Goal: Task Accomplishment & Management: Manage account settings

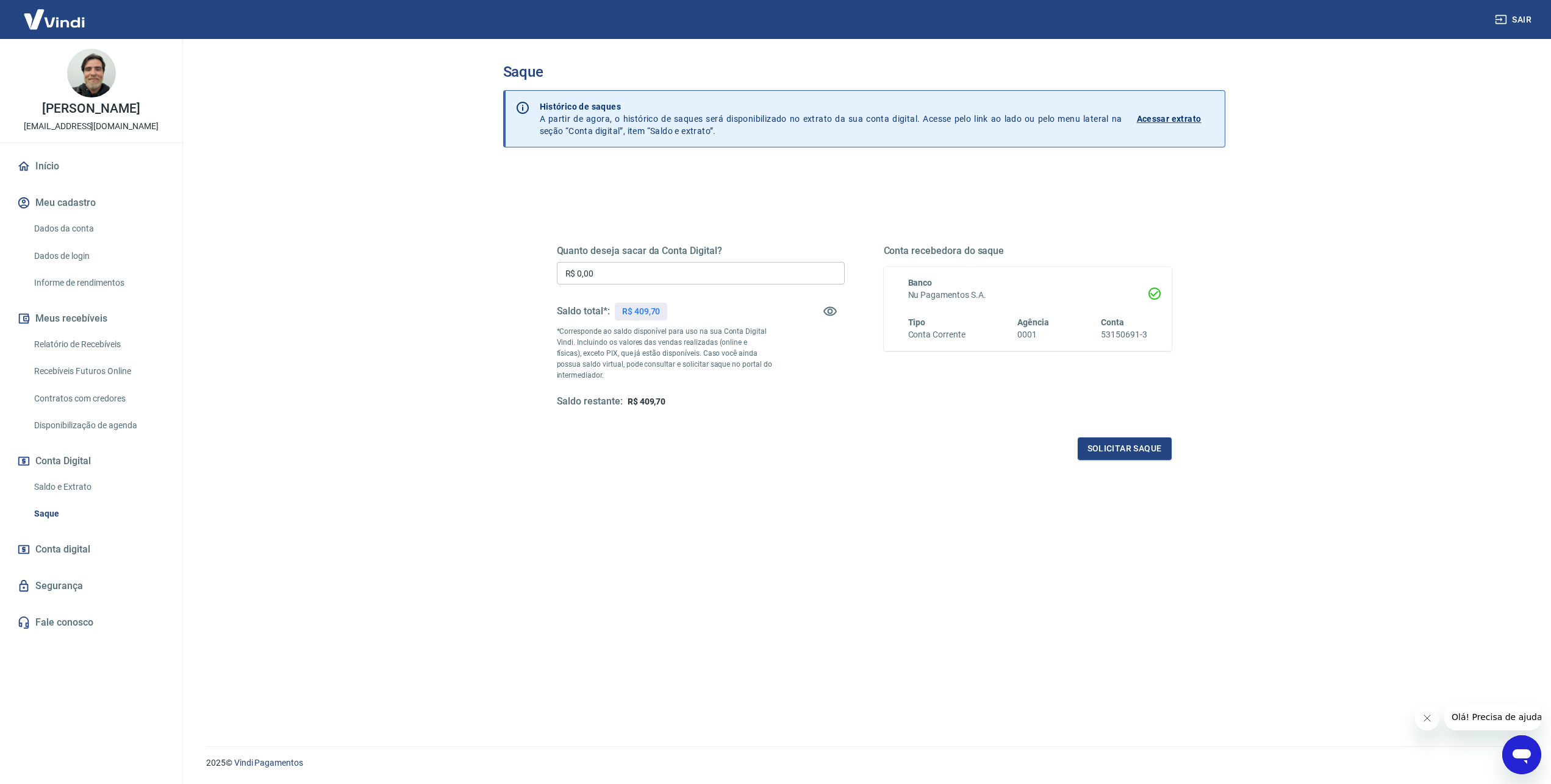
click at [637, 318] on div "R$ 409,70" at bounding box center [641, 312] width 53 height 18
click at [598, 277] on input "R$ 0,00" at bounding box center [700, 274] width 288 height 22
type input "R$ 409,00"
click at [1102, 452] on button "Solicitar saque" at bounding box center [1125, 448] width 94 height 22
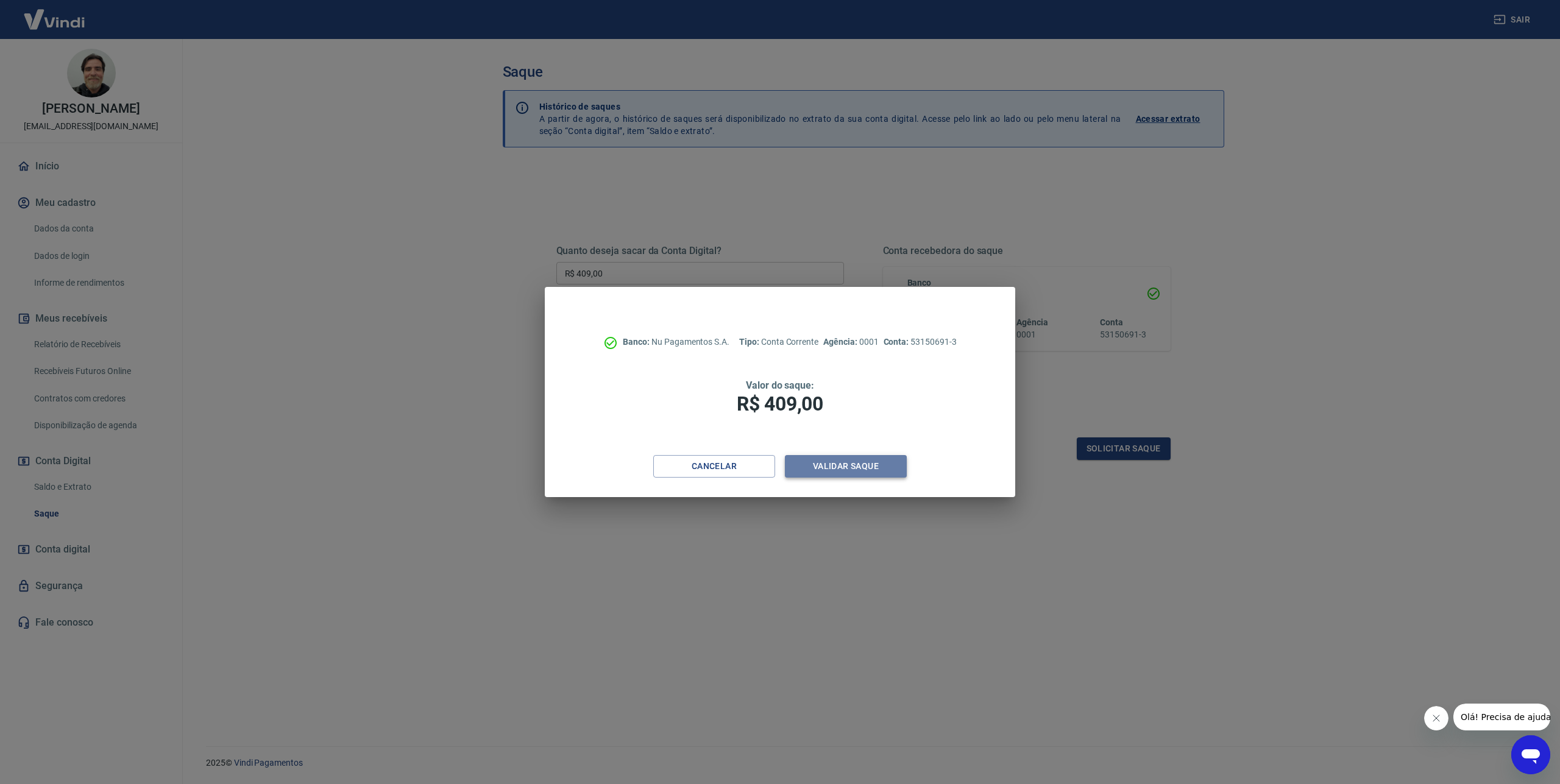
click at [882, 471] on button "Validar saque" at bounding box center [845, 466] width 122 height 22
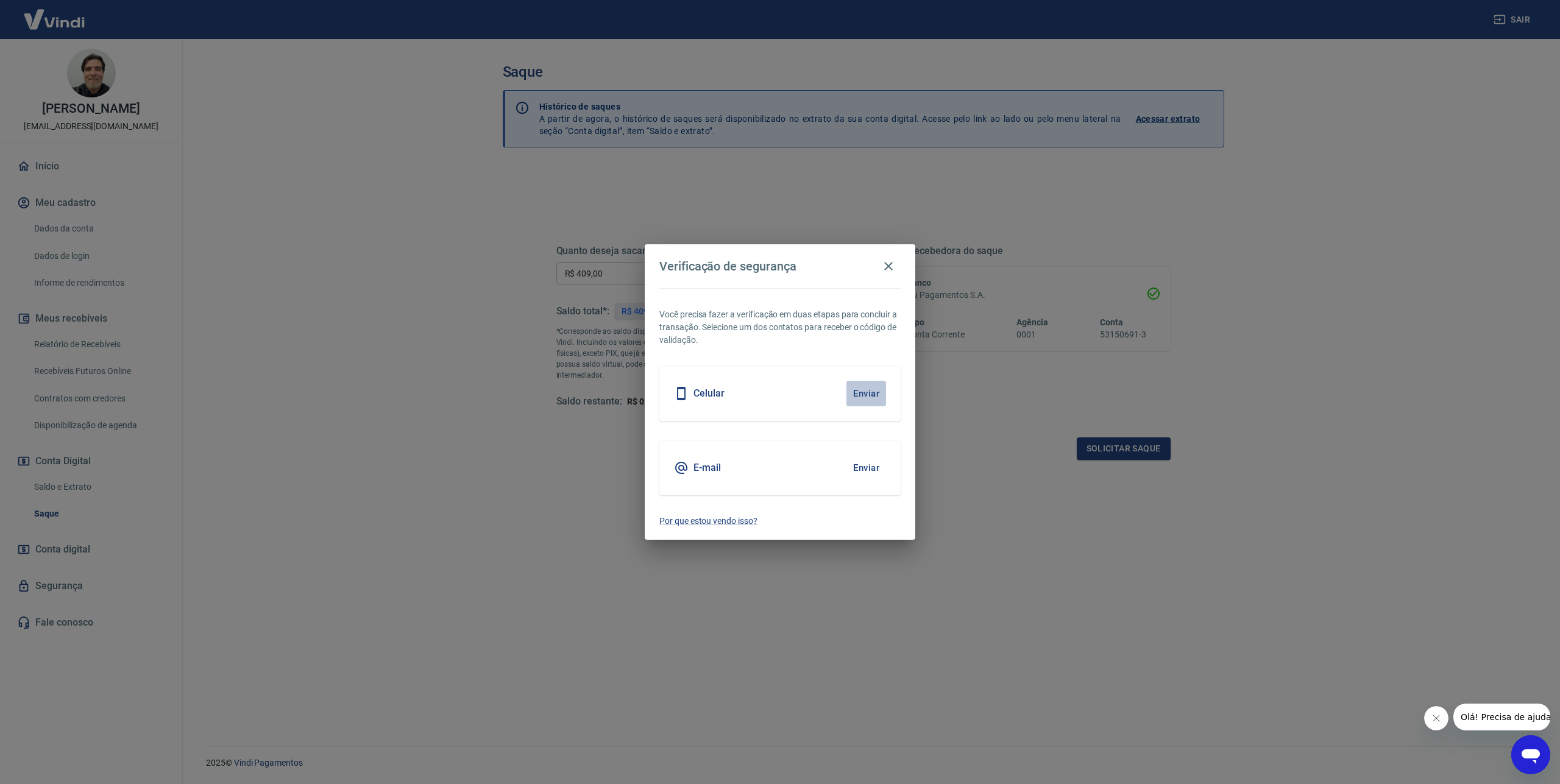
click at [859, 390] on button "Enviar" at bounding box center [866, 394] width 40 height 25
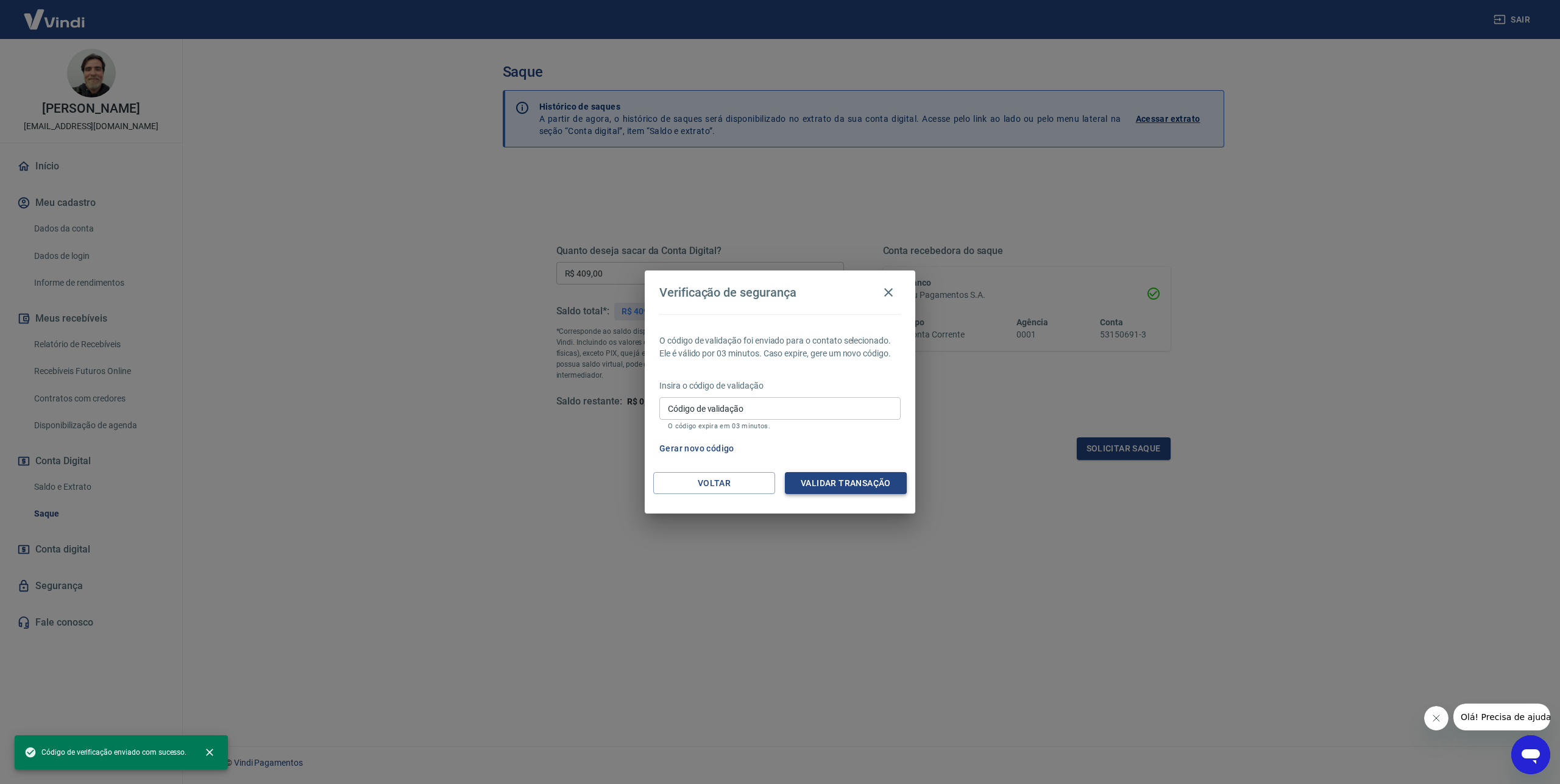
click at [819, 473] on button "Validar transação" at bounding box center [845, 484] width 122 height 22
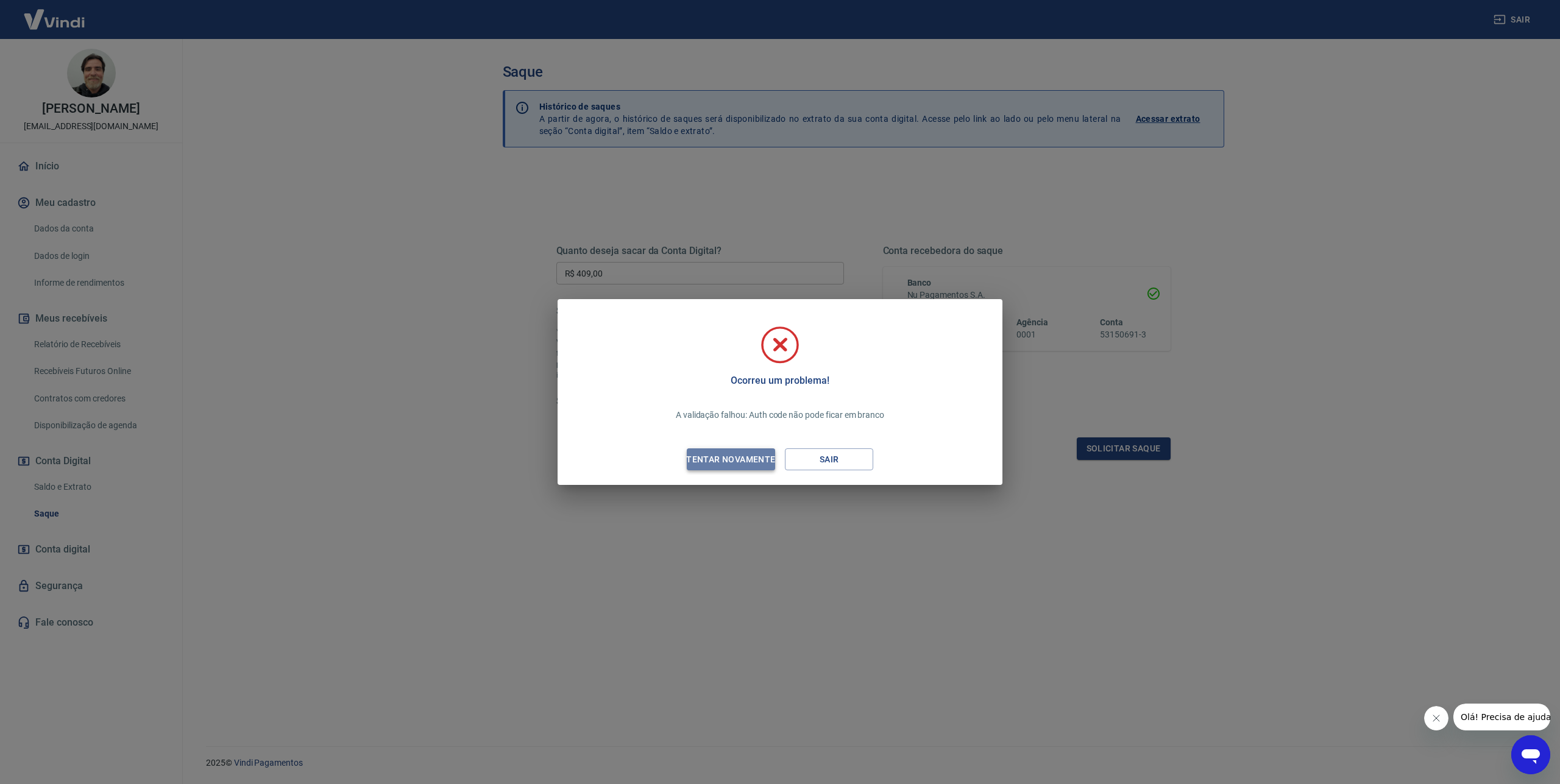
click at [751, 457] on div "Tentar novamente" at bounding box center [731, 460] width 118 height 15
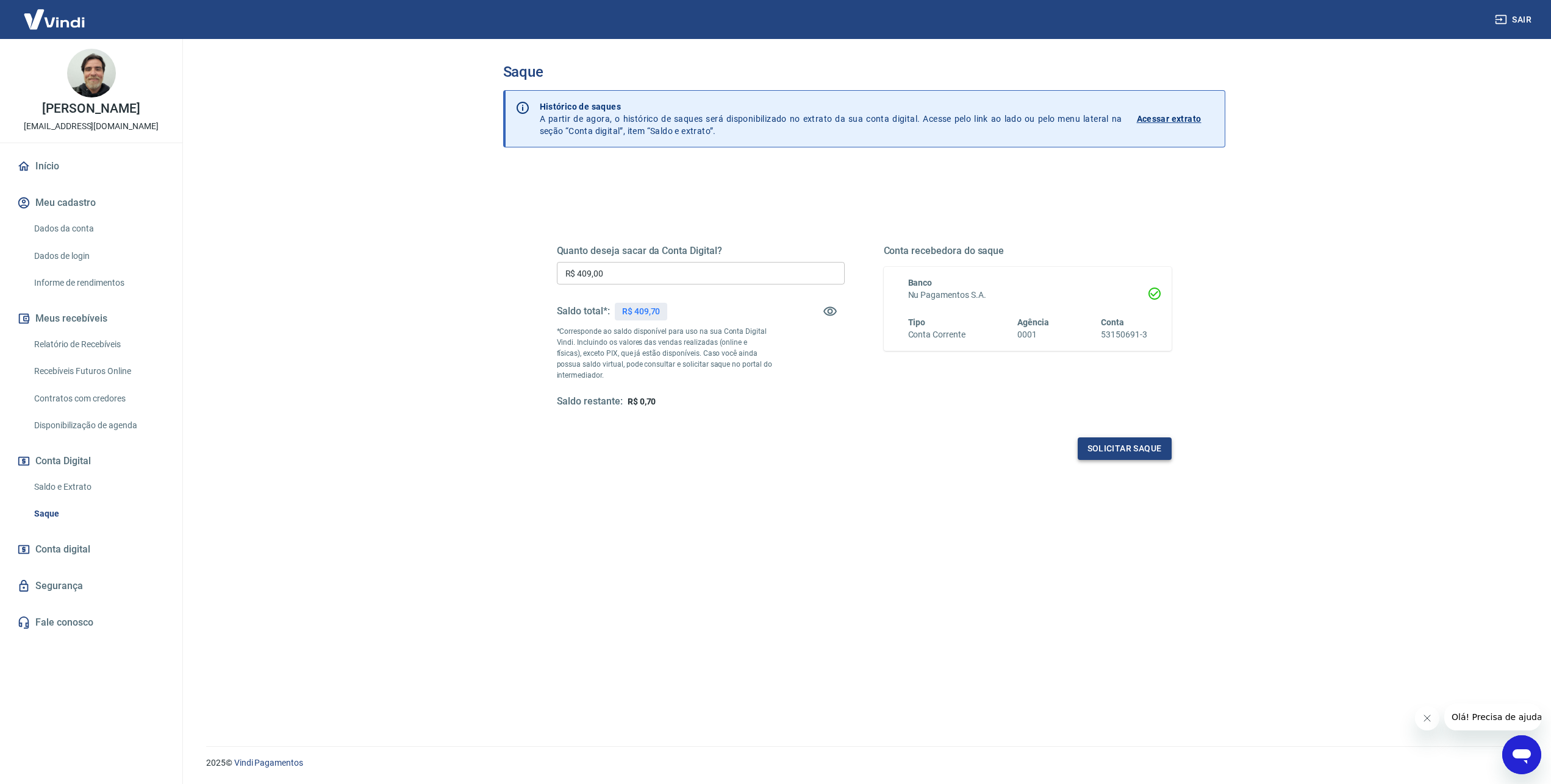
click at [1115, 454] on button "Solicitar saque" at bounding box center [1125, 448] width 94 height 22
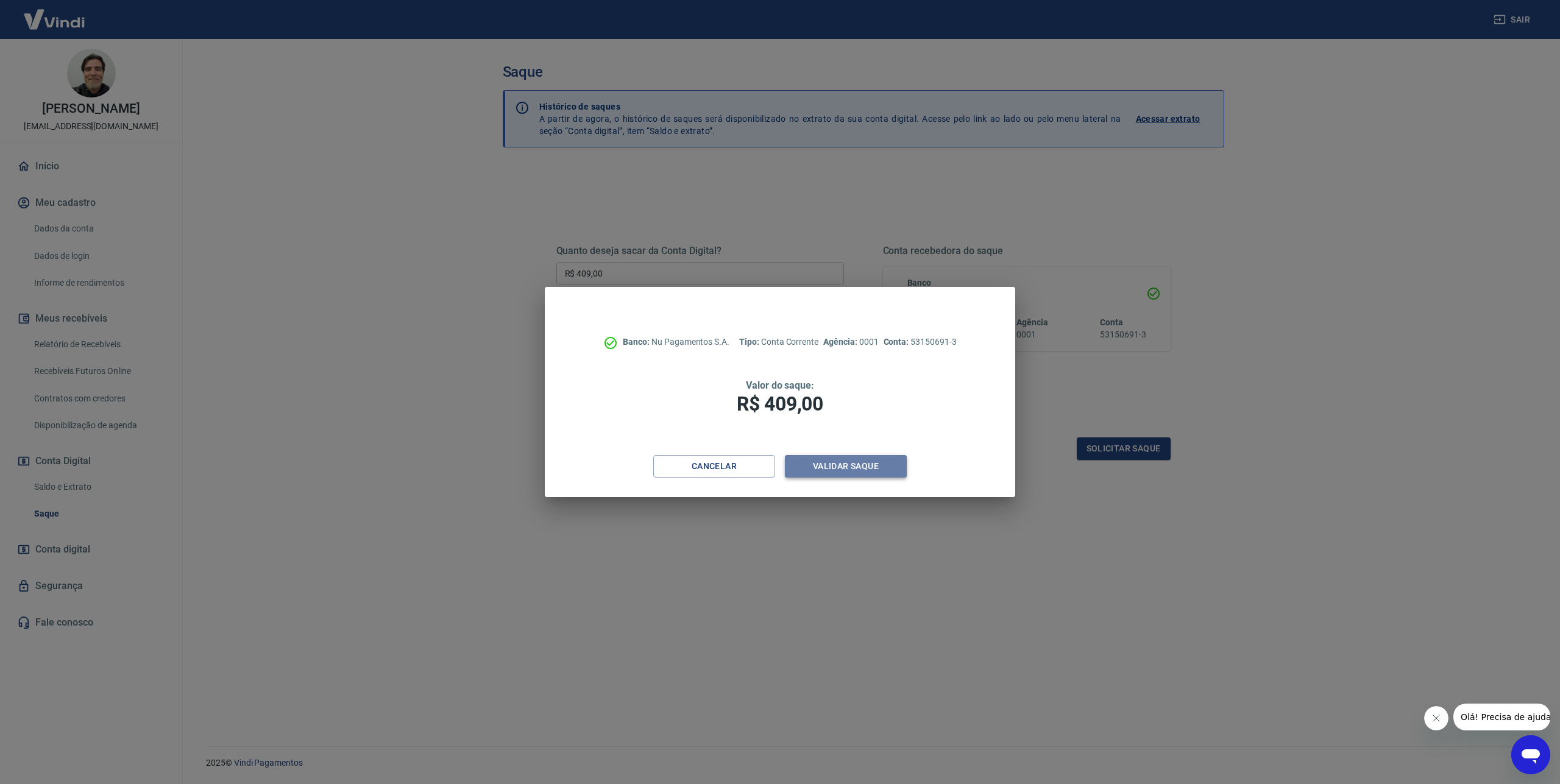
click at [821, 467] on button "Validar saque" at bounding box center [845, 466] width 122 height 22
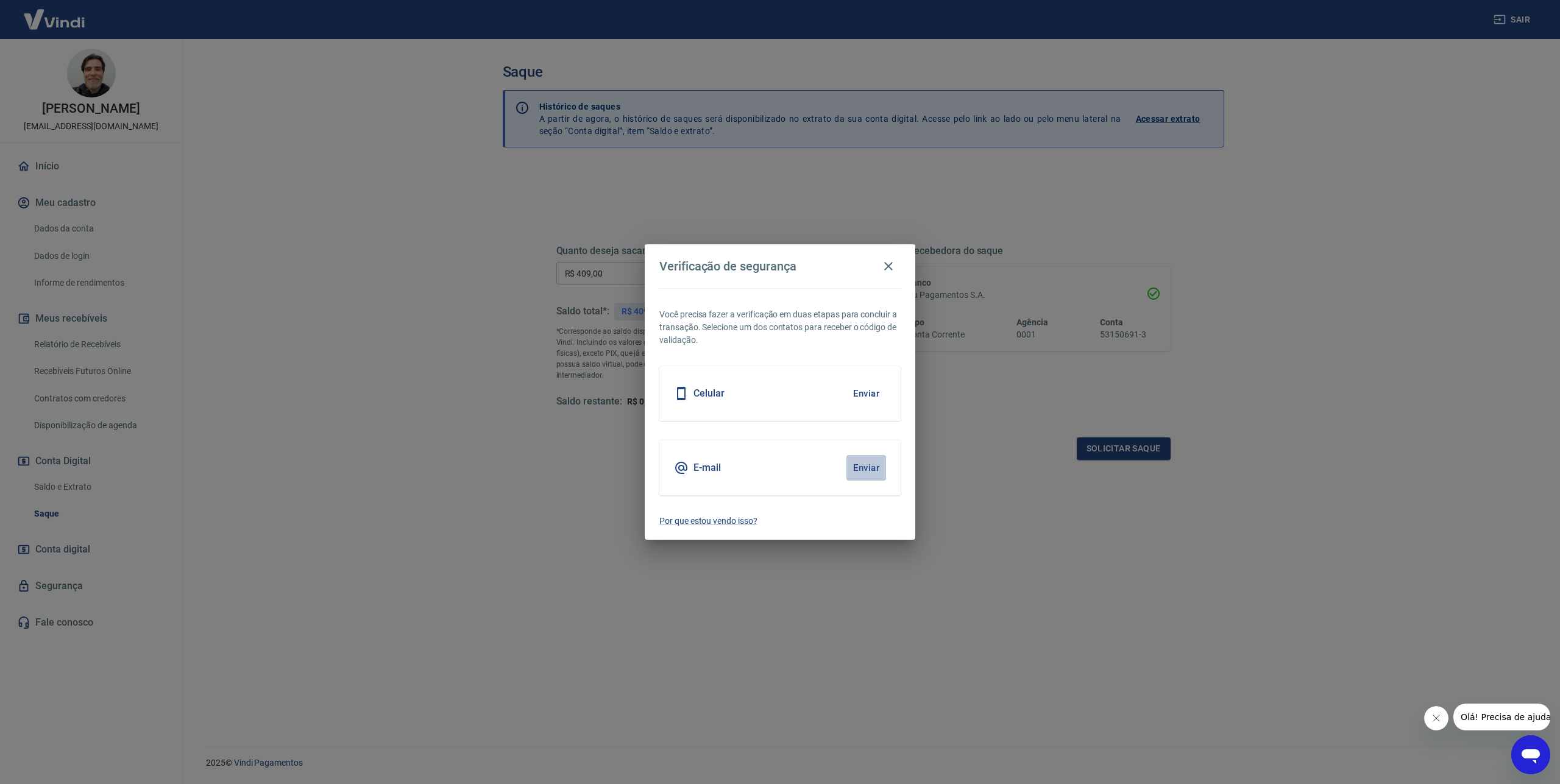
click at [862, 464] on button "Enviar" at bounding box center [866, 468] width 40 height 25
click at [861, 391] on button "Enviar" at bounding box center [866, 394] width 40 height 25
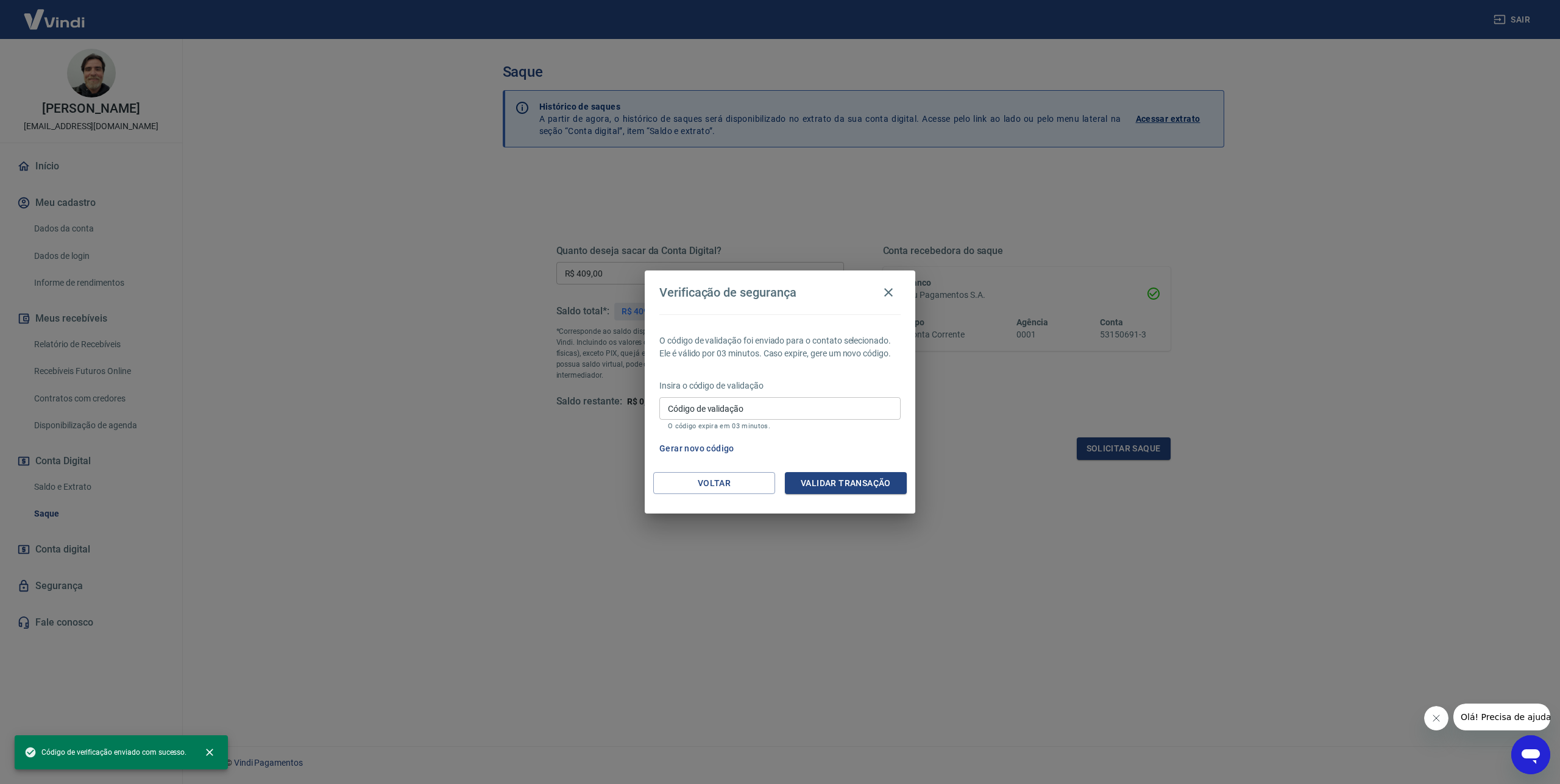
click at [857, 401] on input "Código de validação" at bounding box center [780, 409] width 241 height 22
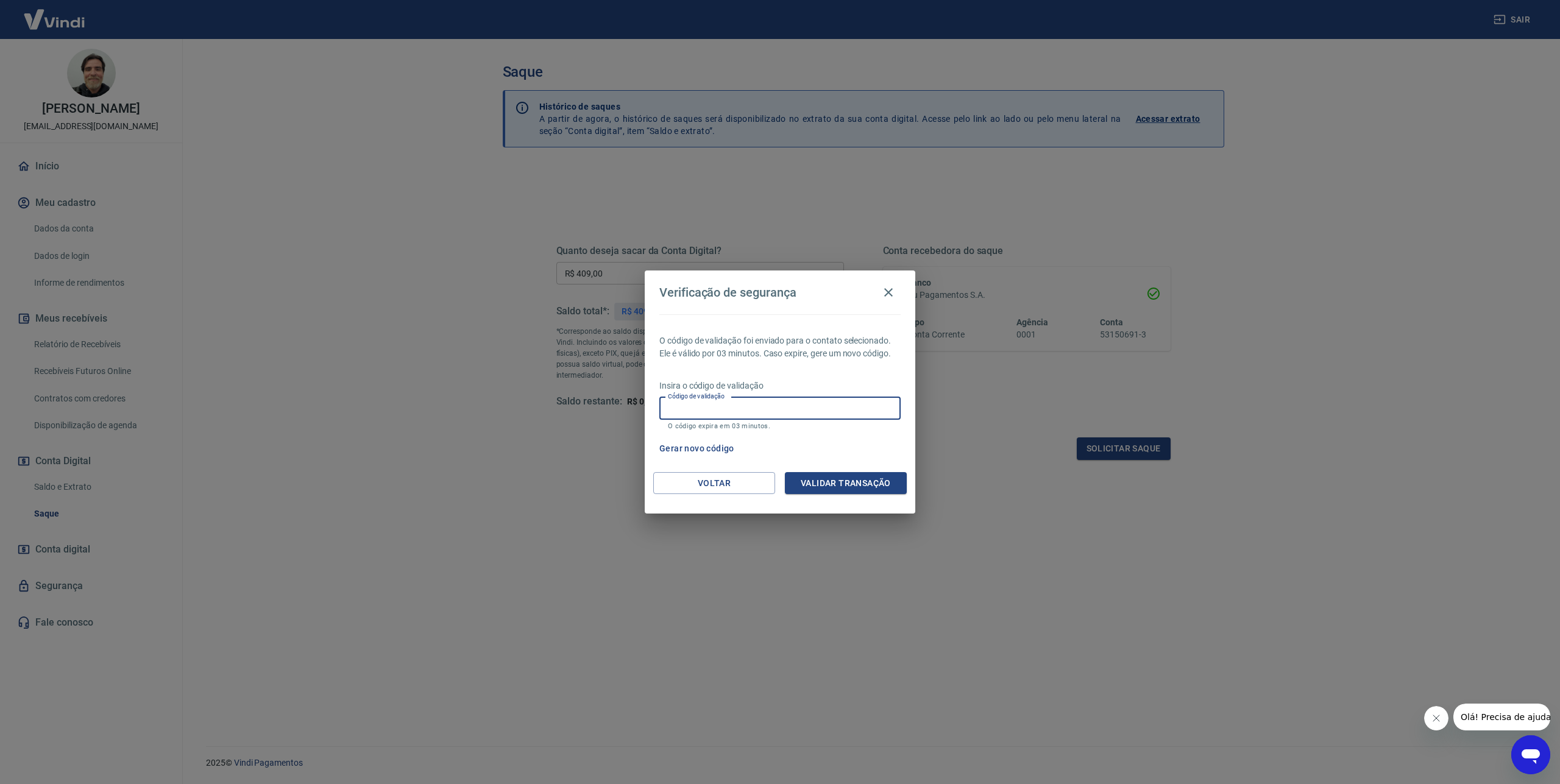
click at [857, 401] on input "Código de validação" at bounding box center [780, 409] width 241 height 22
click at [837, 492] on button "Validar transação" at bounding box center [845, 484] width 122 height 22
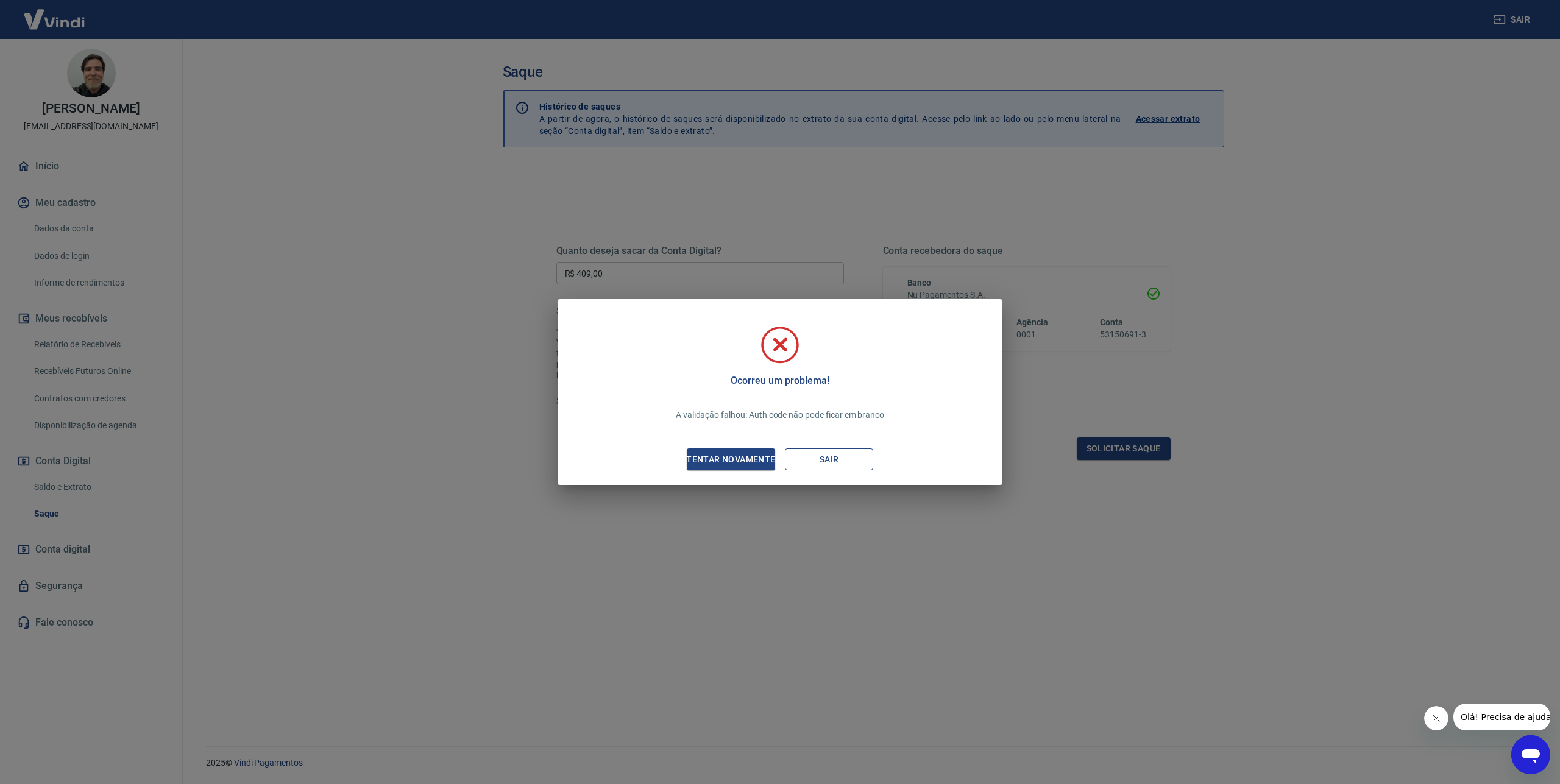
click at [807, 464] on button "Sair" at bounding box center [829, 460] width 88 height 22
